Goal: Find specific page/section: Find specific page/section

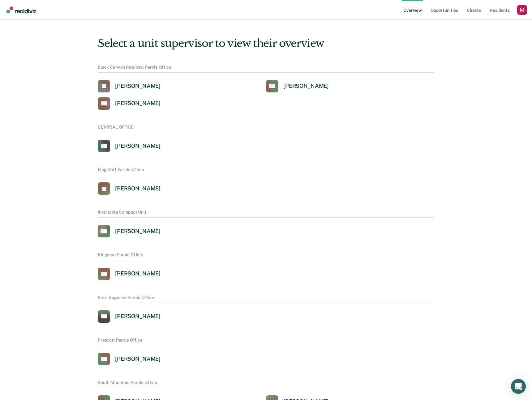
click at [522, 9] on div "Profile dropdown button" at bounding box center [522, 10] width 10 height 10
click at [476, 24] on link "Profile" at bounding box center [497, 24] width 50 height 5
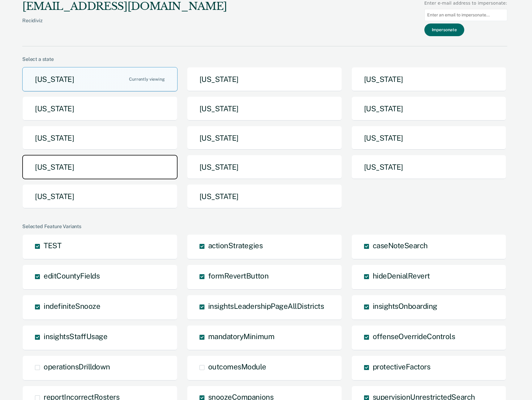
click at [59, 165] on button "North Dakota" at bounding box center [99, 167] width 155 height 24
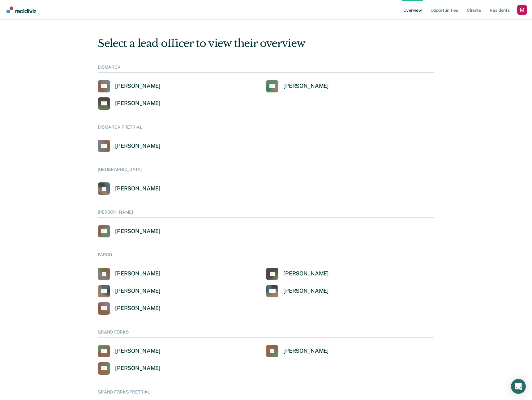
click at [519, 9] on div "Profile dropdown button" at bounding box center [522, 10] width 10 height 10
click at [467, 26] on div "Overview Opportunities Client s Resident s Profile Go to System-Level Trends Go…" at bounding box center [266, 325] width 532 height 650
click at [523, 11] on div "Profile dropdown button" at bounding box center [522, 10] width 10 height 10
click at [482, 47] on link "Go to PSI Case Dashboard" at bounding box center [496, 47] width 53 height 5
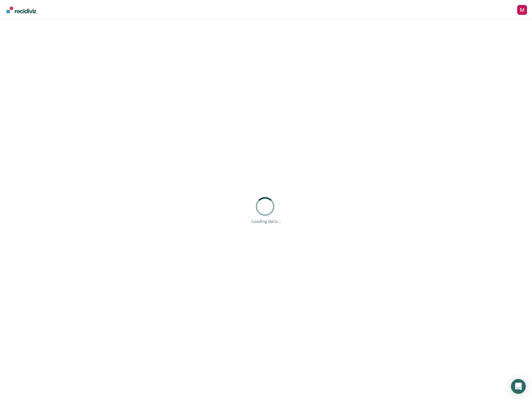
click at [350, 95] on div "Loading data..." at bounding box center [266, 210] width 532 height 381
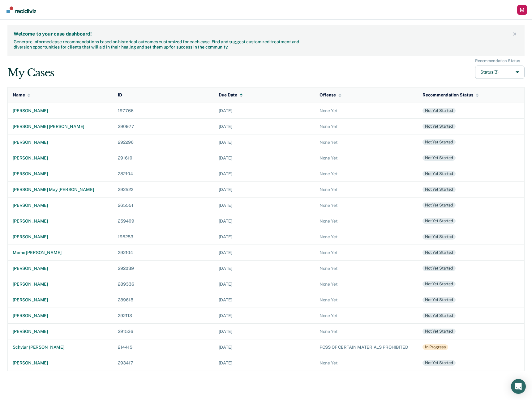
click at [229, 84] on div "My Cases Recommendation Status Status (3) Name ID Due Date Offense Recommendati…" at bounding box center [265, 214] width 517 height 313
